Goal: Task Accomplishment & Management: Manage account settings

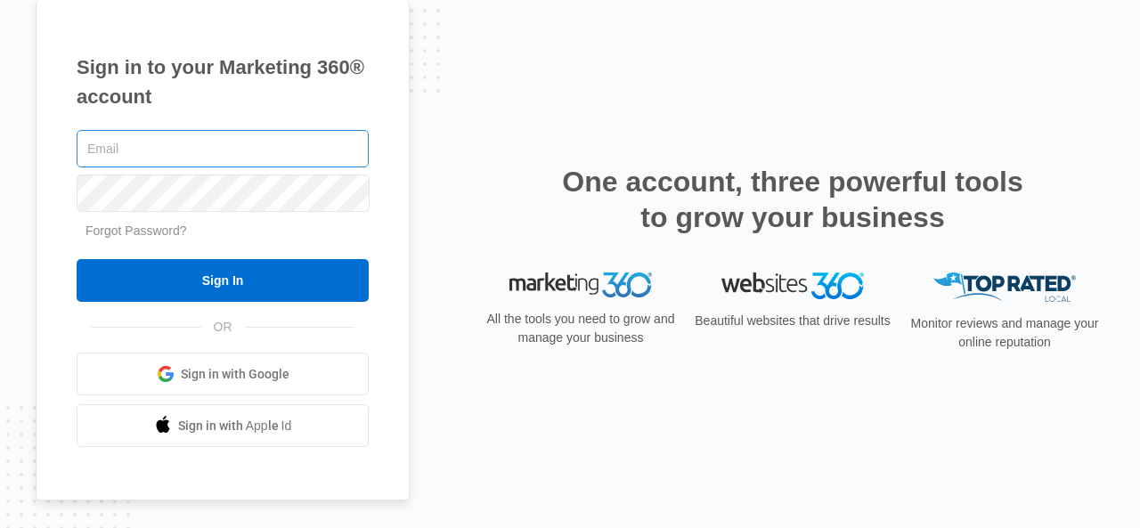
click at [283, 149] on input "text" at bounding box center [223, 148] width 292 height 37
click at [250, 102] on h1 "Sign in to your Marketing 360® account" at bounding box center [223, 82] width 292 height 59
click at [140, 163] on input "text" at bounding box center [223, 148] width 292 height 37
type input "[EMAIL_ADDRESS][DOMAIN_NAME]"
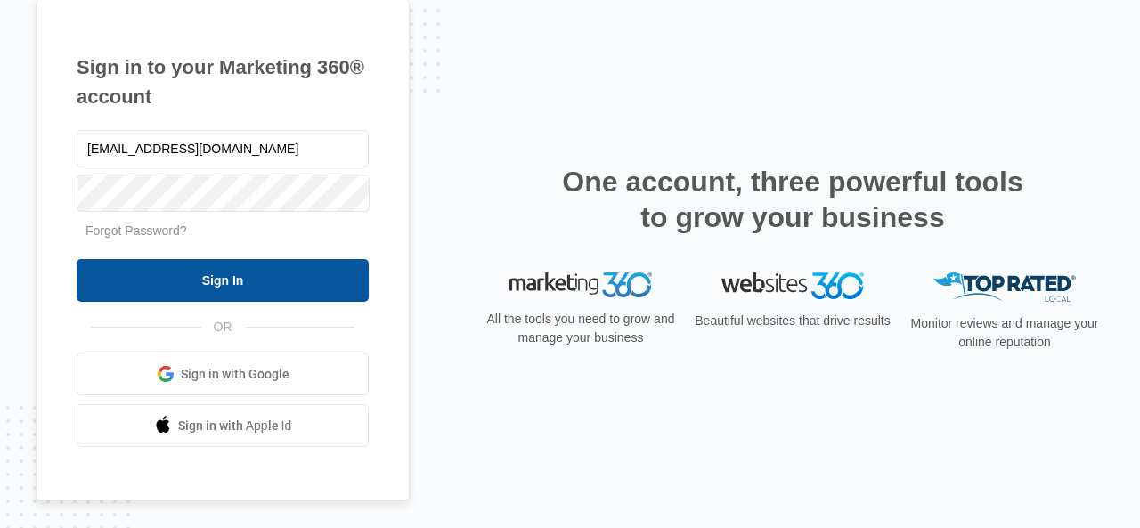
click at [212, 268] on input "Sign In" at bounding box center [223, 280] width 292 height 43
